Goal: Information Seeking & Learning: Learn about a topic

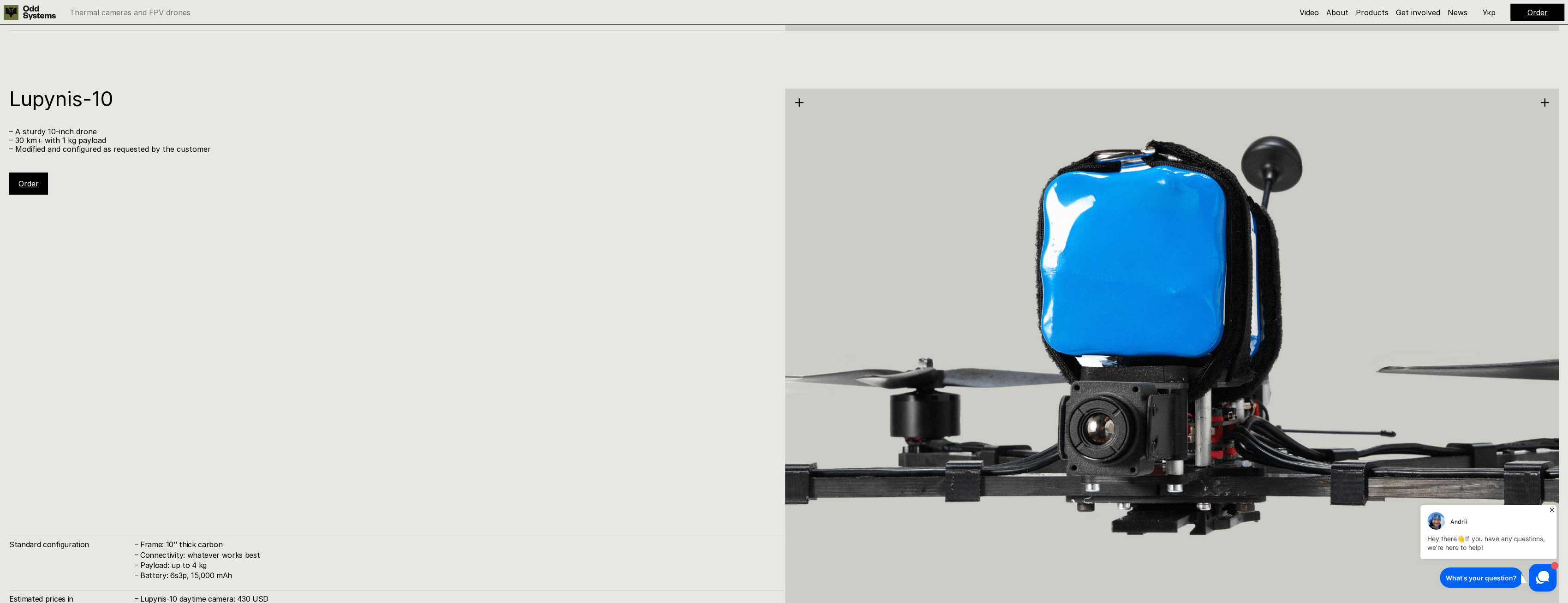
scroll to position [4152, 0]
click at [51, 139] on p "– 30 km+ with 1 kg payload" at bounding box center [392, 139] width 765 height 9
drag, startPoint x: 51, startPoint y: 139, endPoint x: 51, endPoint y: 153, distance: 14.0
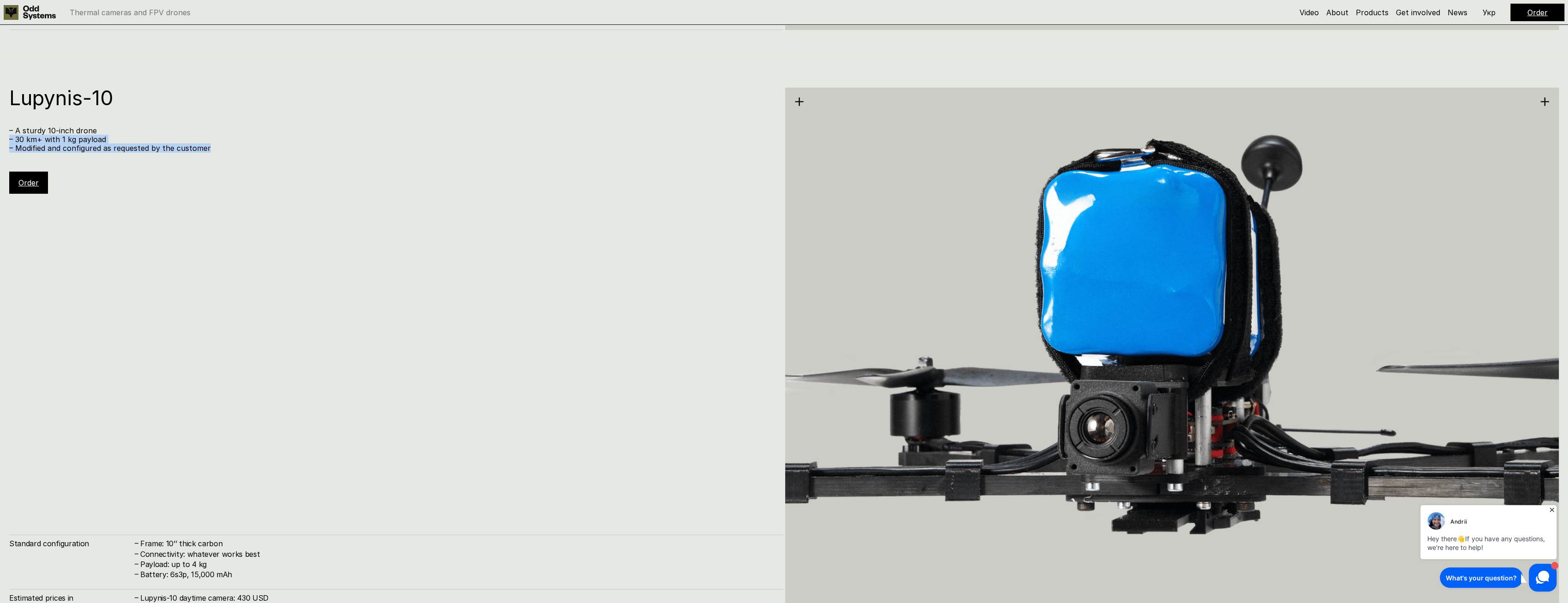
click at [51, 153] on div "– A sturdy 10-inch drone – 30 km+ with 1 kg payload – Modified and configured a…" at bounding box center [392, 139] width 765 height 27
click at [51, 153] on p "– Modified and configured as requested by the customer" at bounding box center [392, 148] width 765 height 9
drag, startPoint x: 51, startPoint y: 153, endPoint x: 46, endPoint y: 96, distance: 57.2
click at [46, 96] on div "Lupynis-10 – A sturdy 10-inch drone – 30 km+ with 1 kg payload – Modified and c…" at bounding box center [396, 141] width 774 height 106
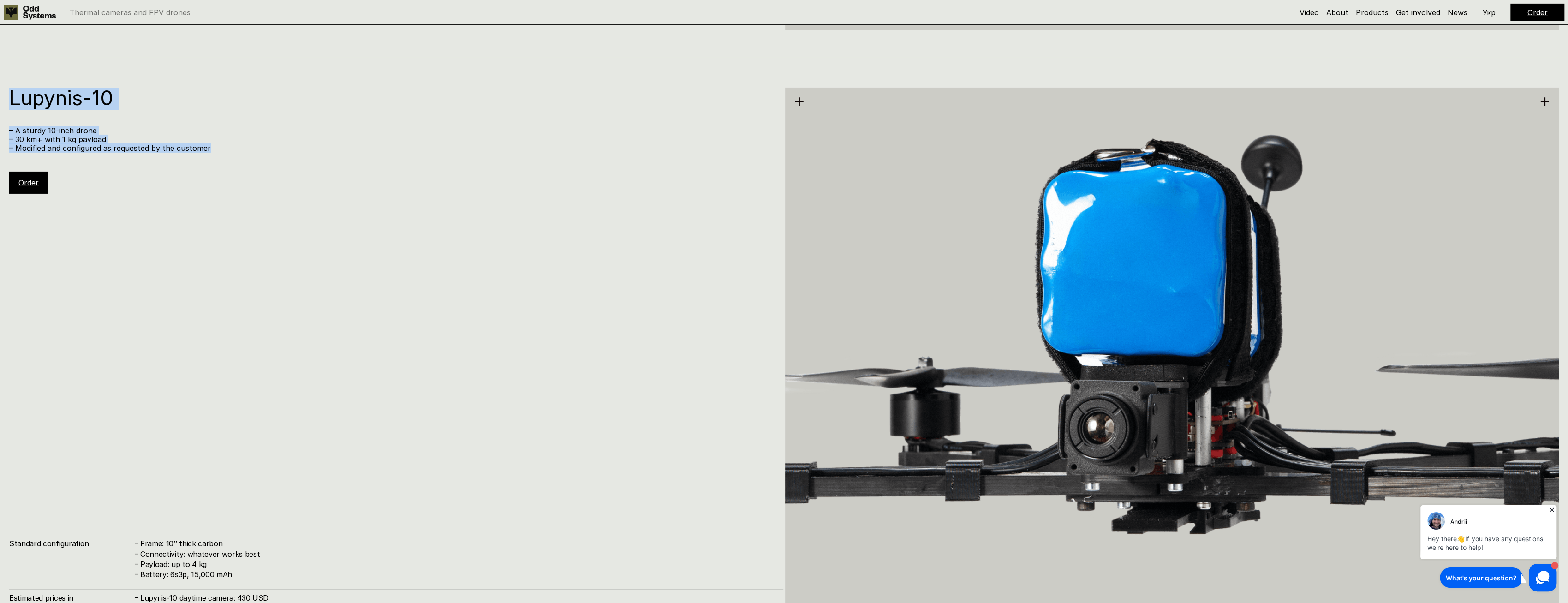
click at [46, 96] on h1 "Lupynis-10" at bounding box center [392, 98] width 765 height 20
drag, startPoint x: 46, startPoint y: 96, endPoint x: 49, endPoint y: 139, distance: 43.1
click at [49, 139] on div "Lupynis-10 – A sturdy 10-inch drone – 30 km+ with 1 kg payload – Modified and c…" at bounding box center [396, 141] width 774 height 106
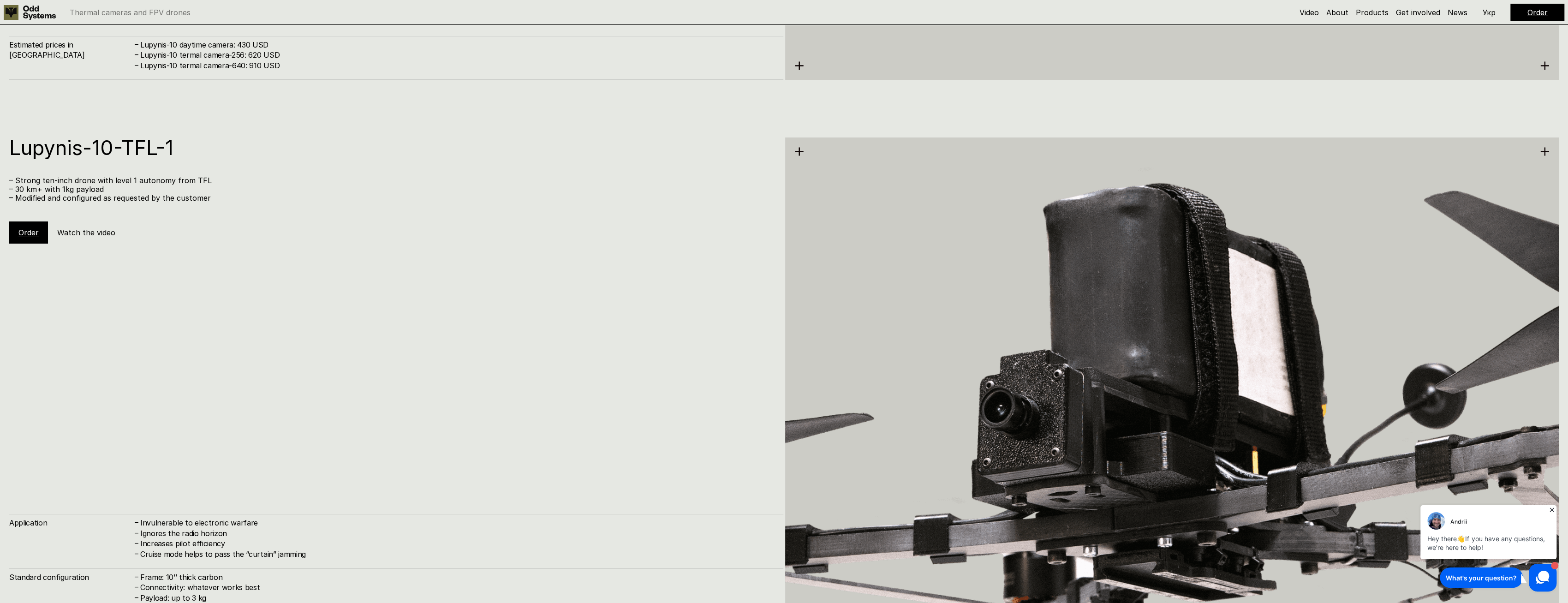
scroll to position [4797, 0]
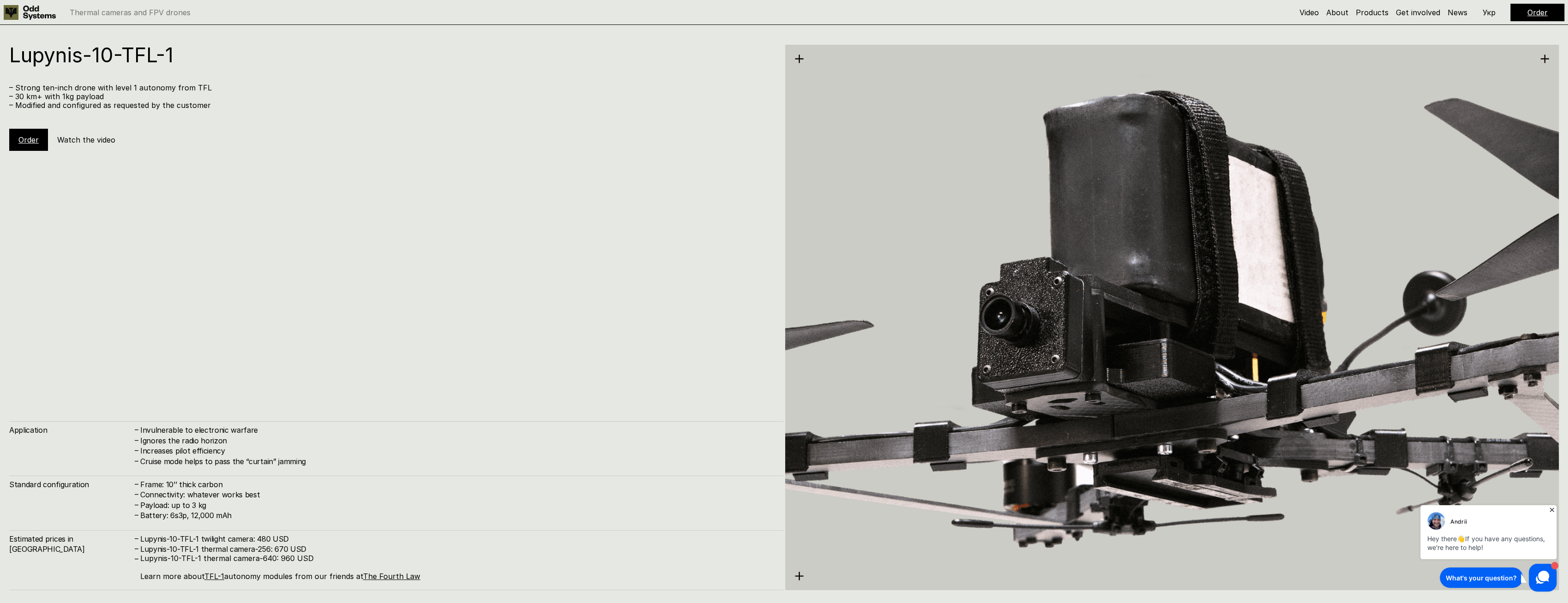
click at [155, 65] on h1 "Lupynis-10-TFL-1" at bounding box center [392, 55] width 765 height 20
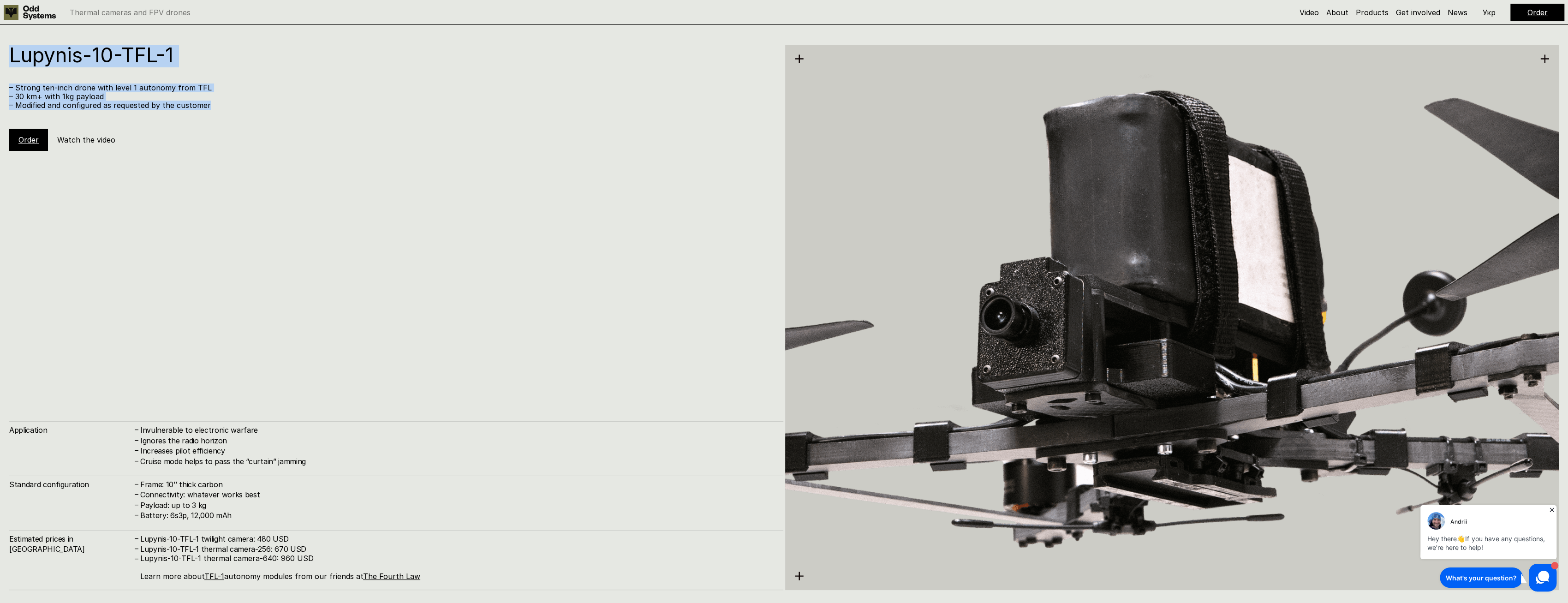
drag, startPoint x: 155, startPoint y: 65, endPoint x: 170, endPoint y: 104, distance: 41.8
click at [170, 104] on div "Lupynis-10-TFL-1 – Strong ten-inch drone with level 1 autonomy from TFL – 30 km…" at bounding box center [396, 98] width 774 height 106
click at [170, 104] on p "– Modified and configured as requested by the customer" at bounding box center [392, 105] width 765 height 9
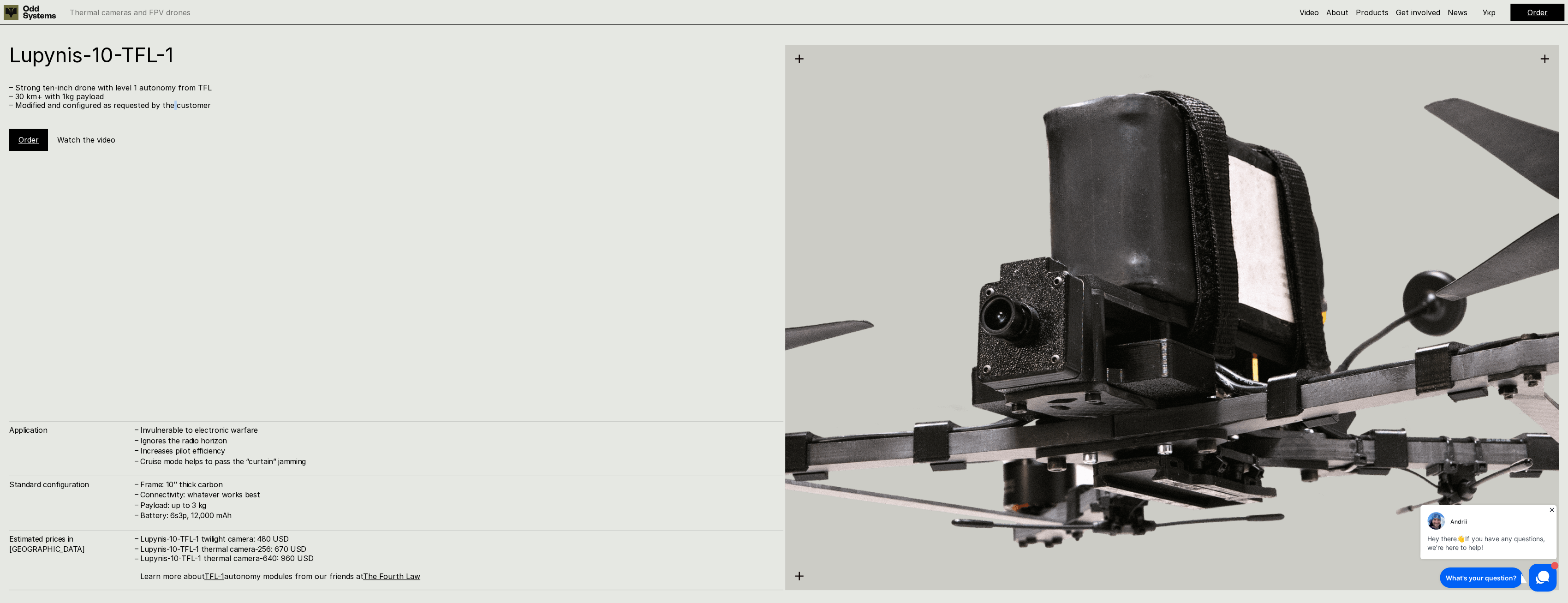
click at [170, 104] on p "– Modified and configured as requested by the customer" at bounding box center [392, 105] width 765 height 9
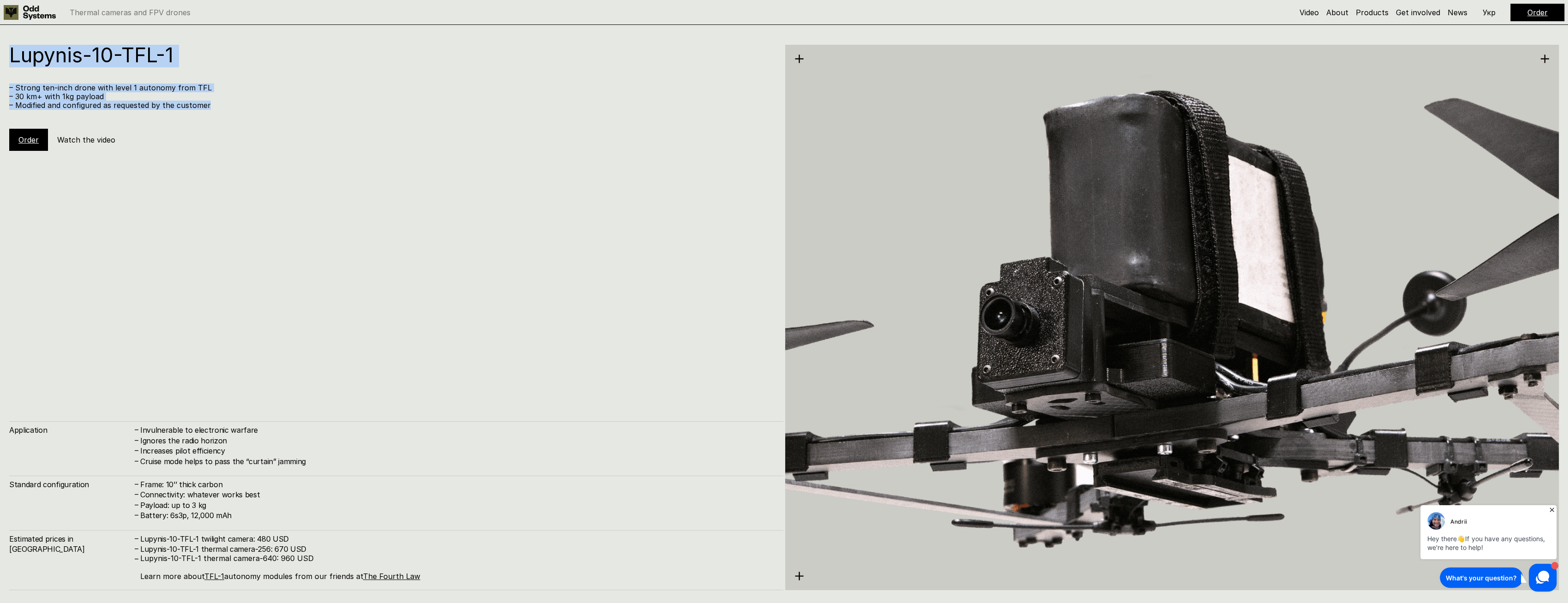
drag, startPoint x: 170, startPoint y: 104, endPoint x: 144, endPoint y: 56, distance: 54.6
click at [144, 56] on div "Lupynis-10-TFL-1 – Strong ten-inch drone with level 1 autonomy from TFL – 30 km…" at bounding box center [396, 98] width 774 height 106
click at [144, 56] on h1 "Lupynis-10-TFL-1" at bounding box center [392, 55] width 765 height 20
drag, startPoint x: 144, startPoint y: 56, endPoint x: 163, endPoint y: 113, distance: 60.1
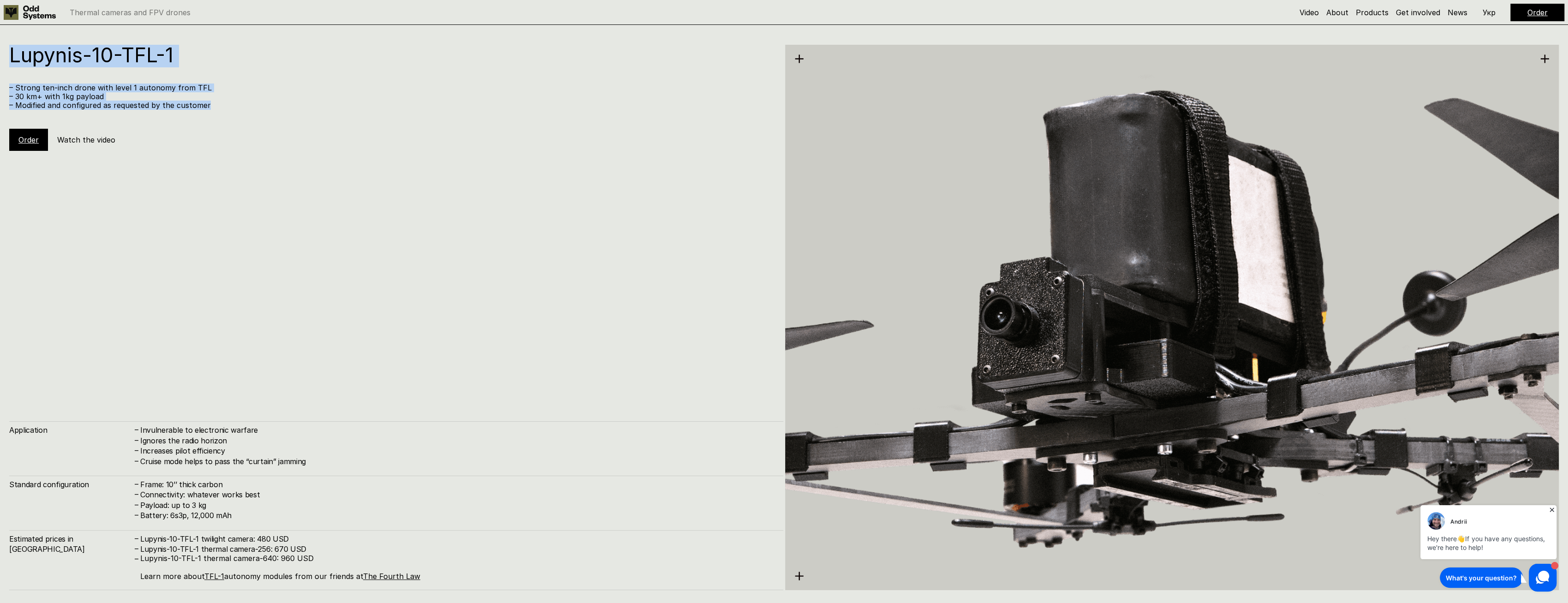
click at [163, 113] on div "Lupynis-10-TFL-1 – Strong ten-inch drone with level 1 autonomy from TFL – 30 km…" at bounding box center [396, 98] width 774 height 106
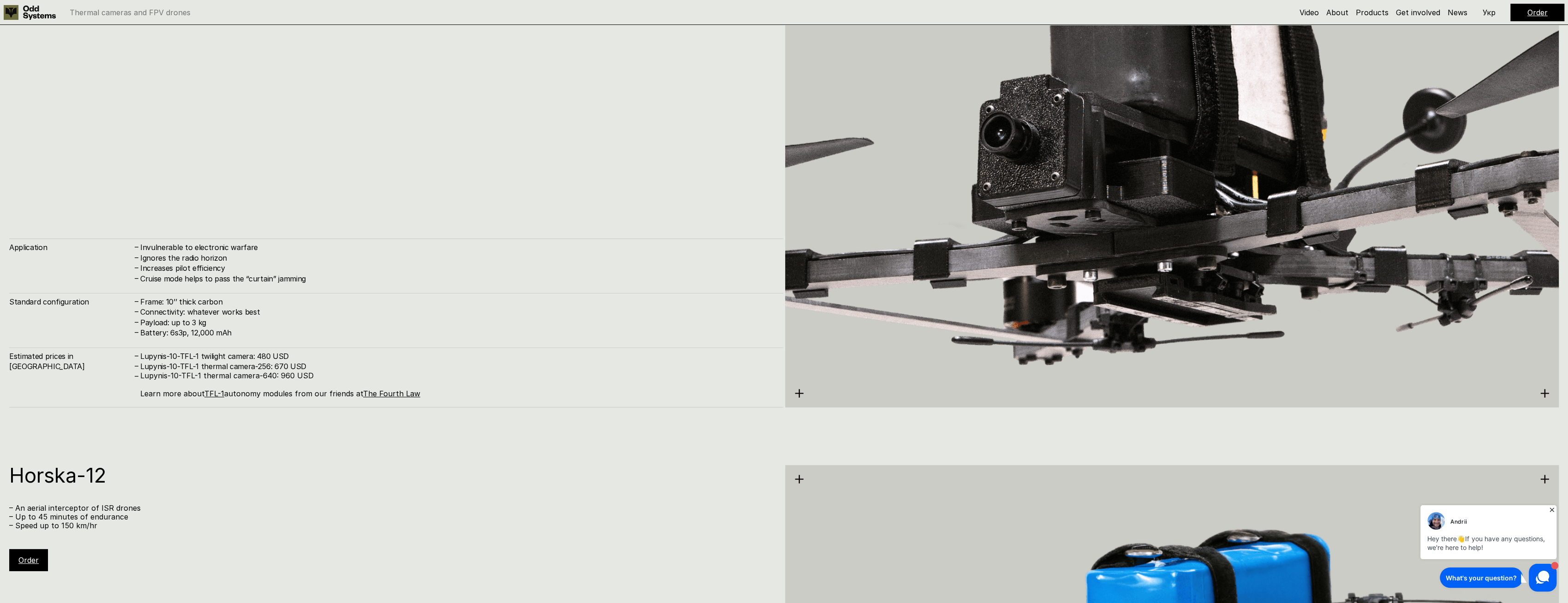
scroll to position [5028, 0]
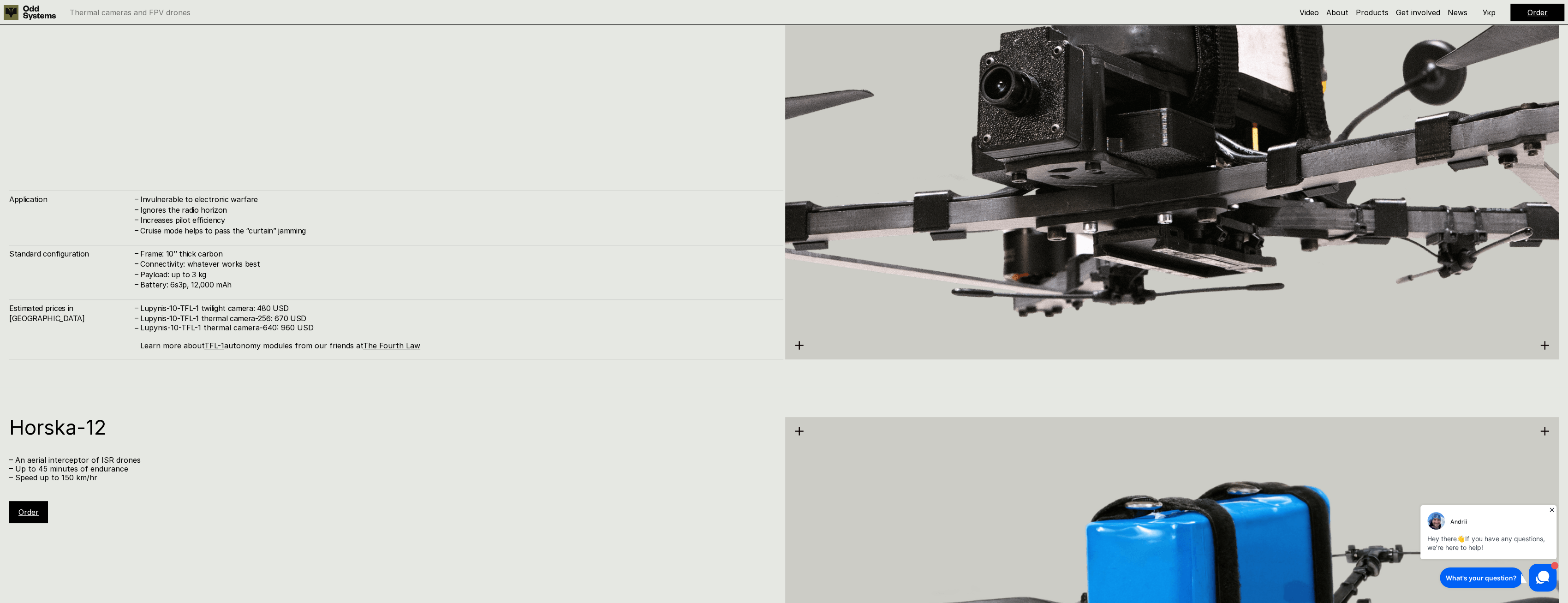
click at [184, 201] on h4 "Invulnerable to electronic warfare" at bounding box center [457, 199] width 634 height 10
drag, startPoint x: 184, startPoint y: 201, endPoint x: 183, endPoint y: 285, distance: 84.0
click at [183, 284] on div "Application – Invulnerable to electronic warfare – Ignores the radio horizon – …" at bounding box center [396, 275] width 774 height 169
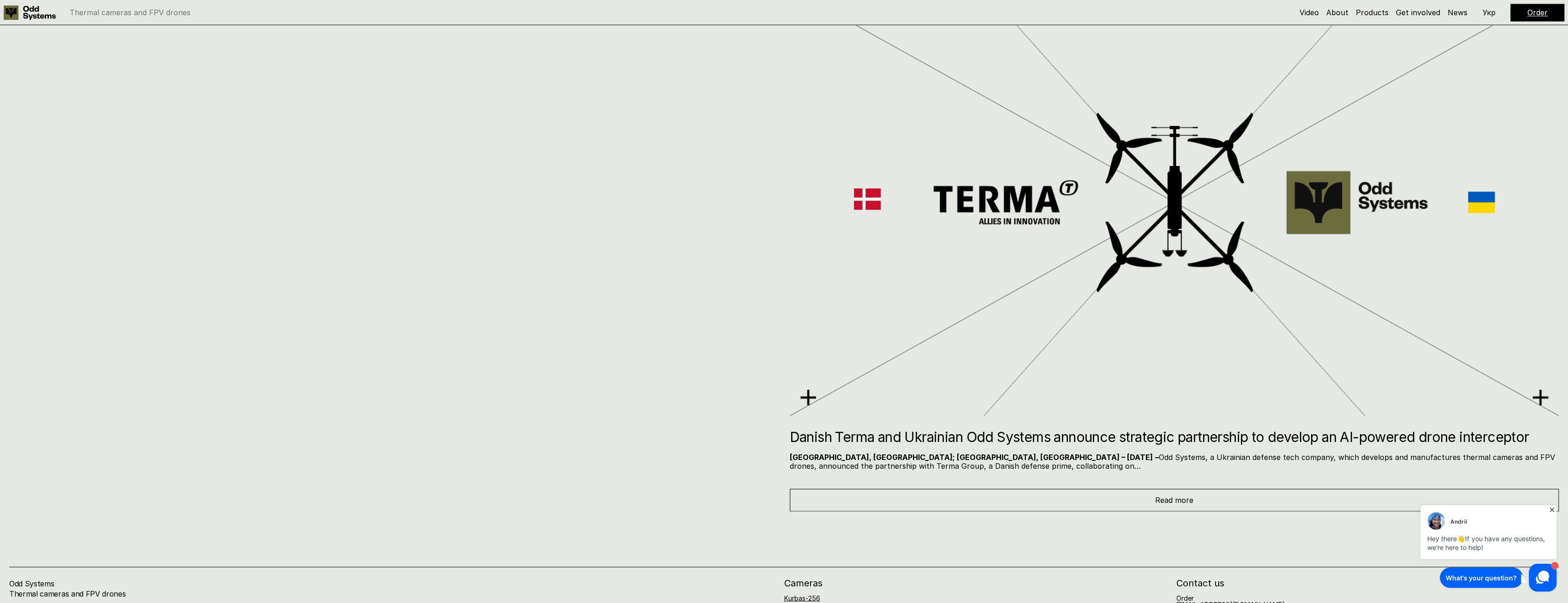
scroll to position [6965, 0]
